Goal: Transaction & Acquisition: Purchase product/service

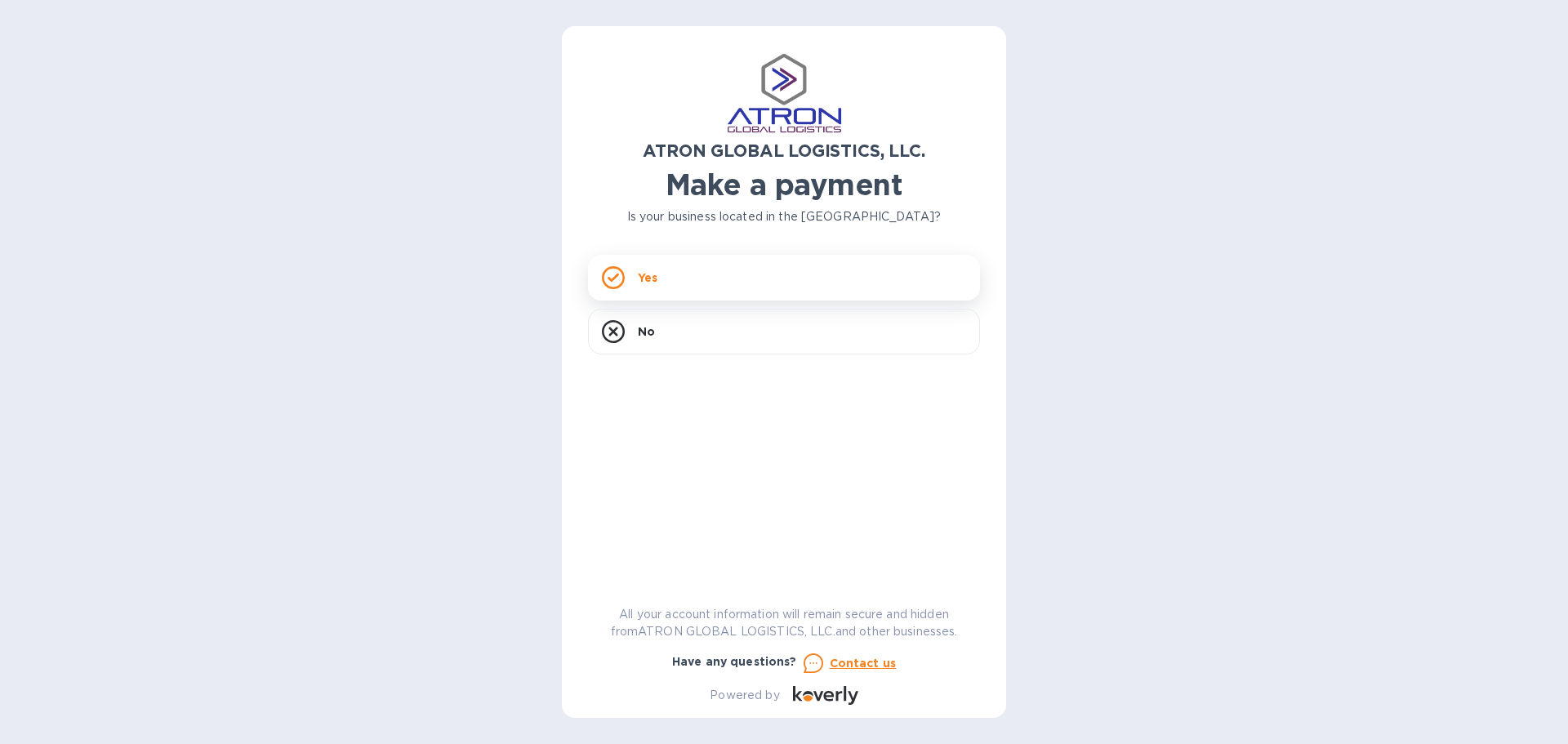
click at [663, 287] on div "Yes" at bounding box center [784, 278] width 392 height 46
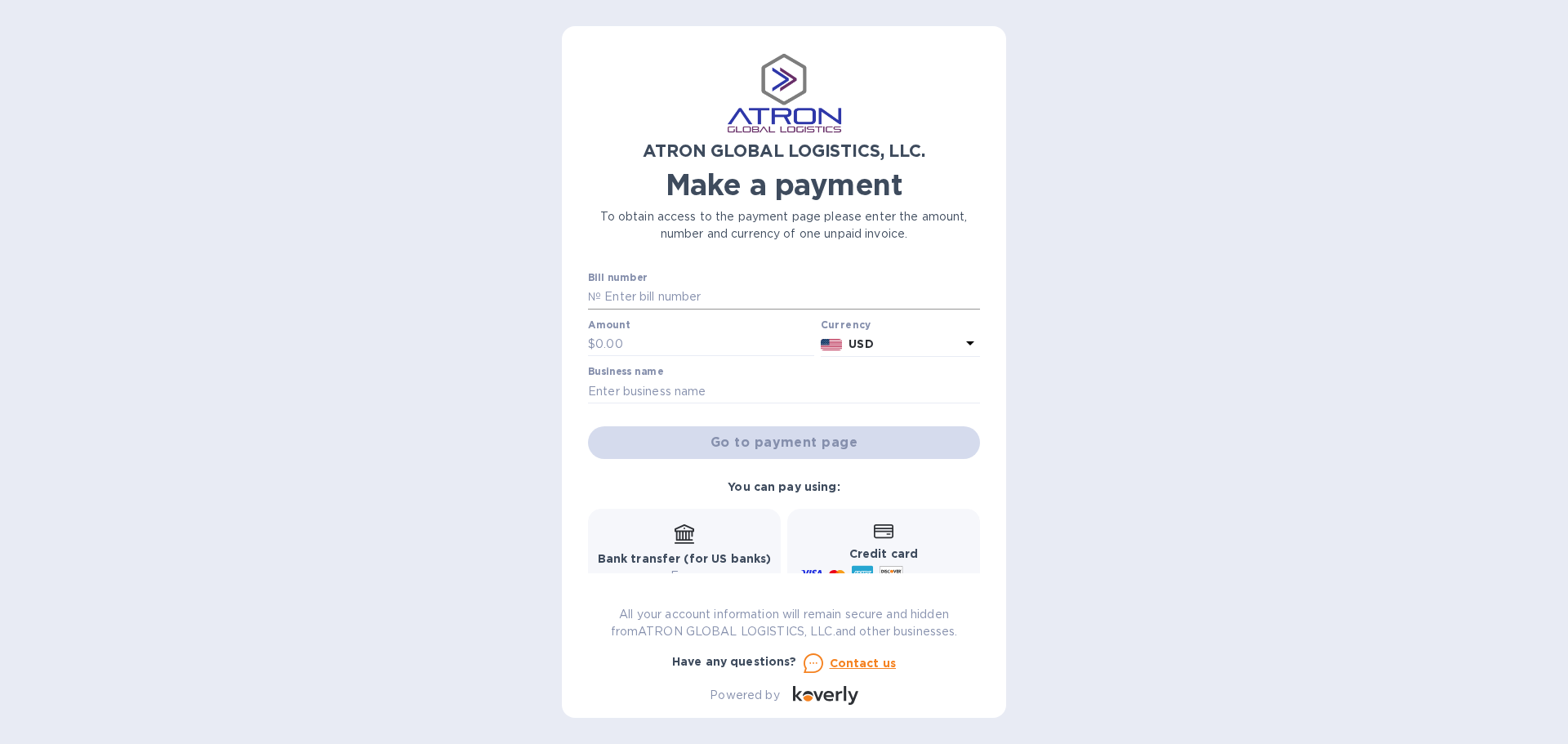
click at [658, 295] on input "text" at bounding box center [790, 297] width 379 height 24
type input "123"
type input "5,000"
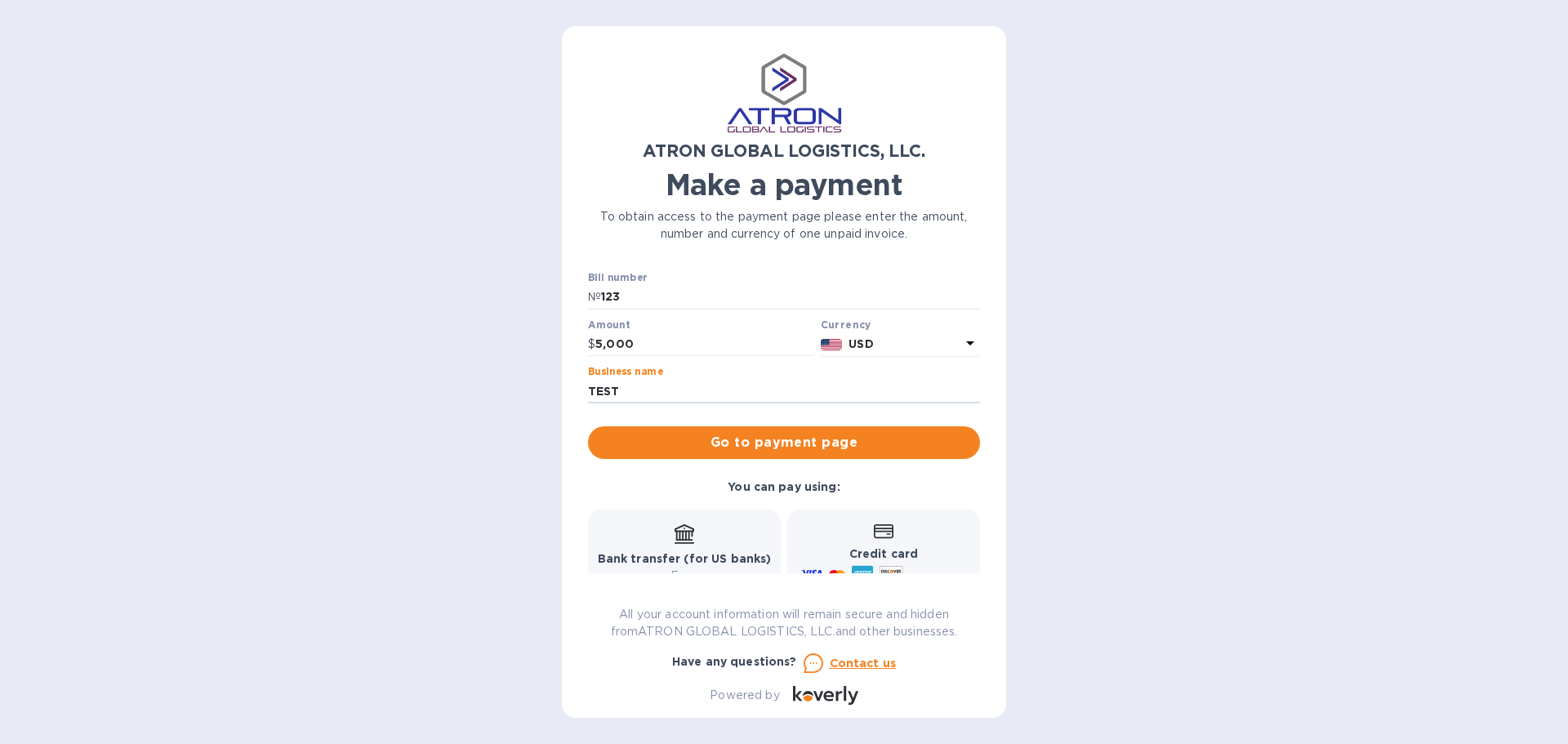
type input "TEST"
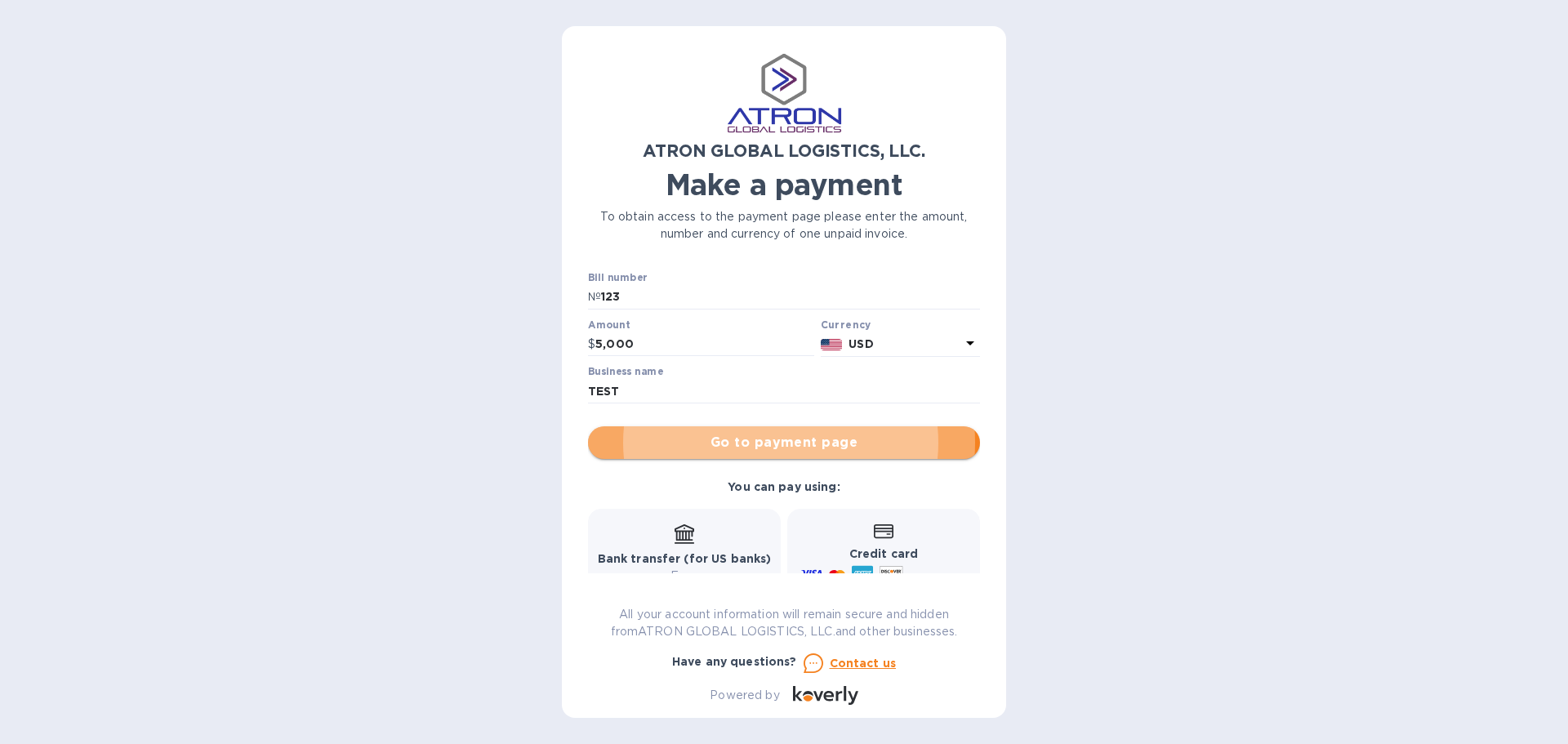
click at [776, 443] on span "Go to payment page" at bounding box center [783, 443] width 366 height 20
